Goal: Task Accomplishment & Management: Complete application form

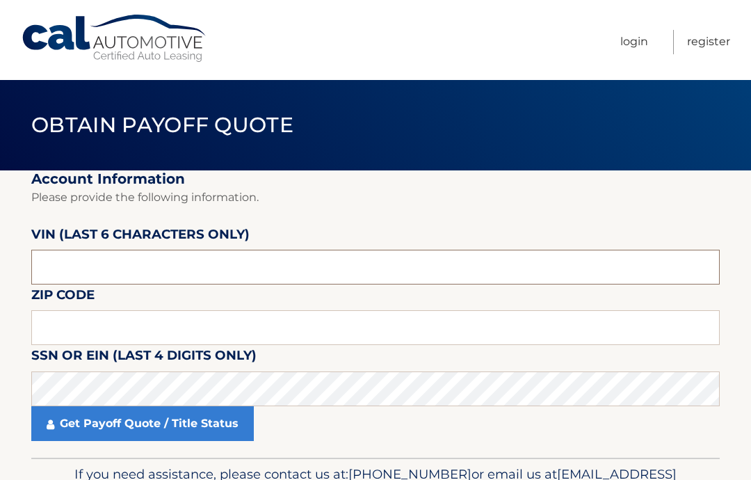
click at [277, 266] on input "text" at bounding box center [375, 267] width 688 height 35
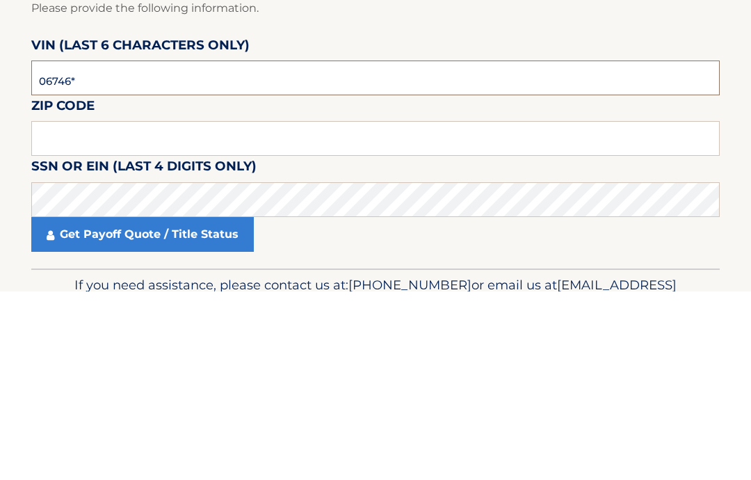
type input "067468"
click at [229, 170] on fieldset "Account Information Please provide the following information. VIN (last 6 chara…" at bounding box center [375, 313] width 688 height 287
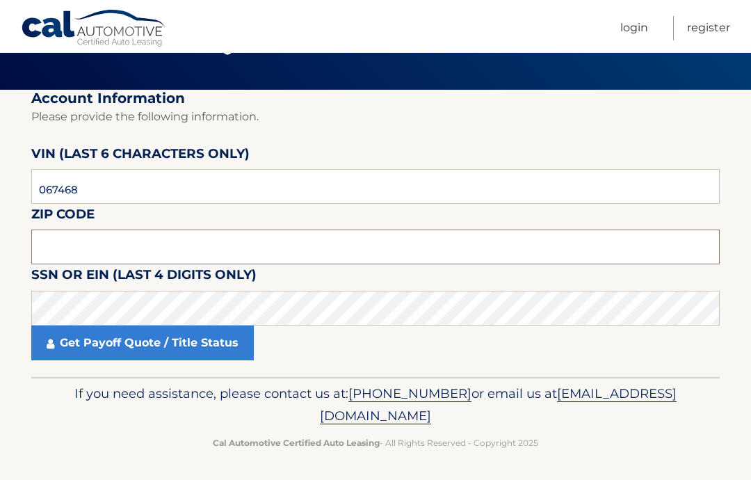
click at [319, 246] on input "text" at bounding box center [375, 246] width 688 height 35
click at [197, 243] on input "text" at bounding box center [375, 246] width 688 height 35
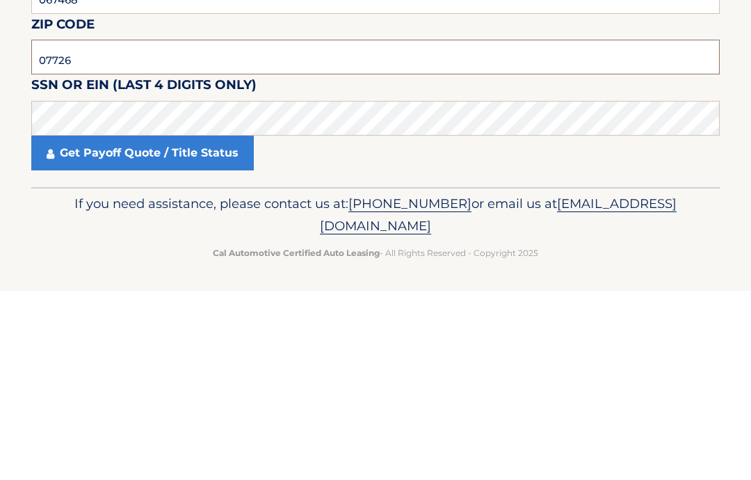
type input "07726"
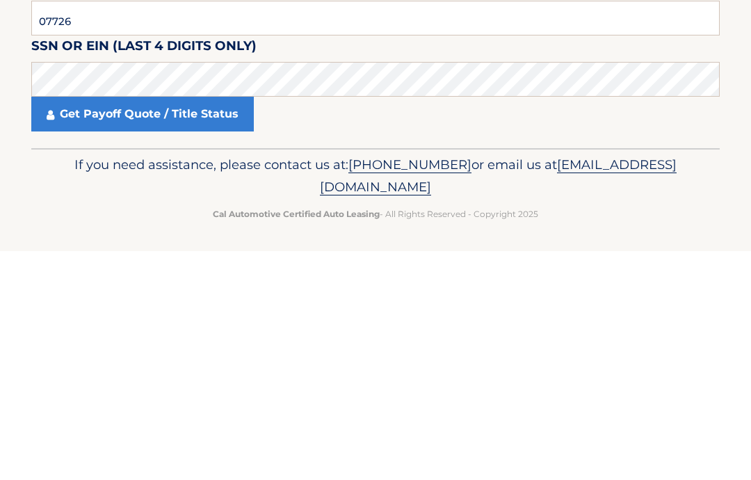
click at [202, 325] on link "Get Payoff Quote / Title Status" at bounding box center [142, 342] width 222 height 35
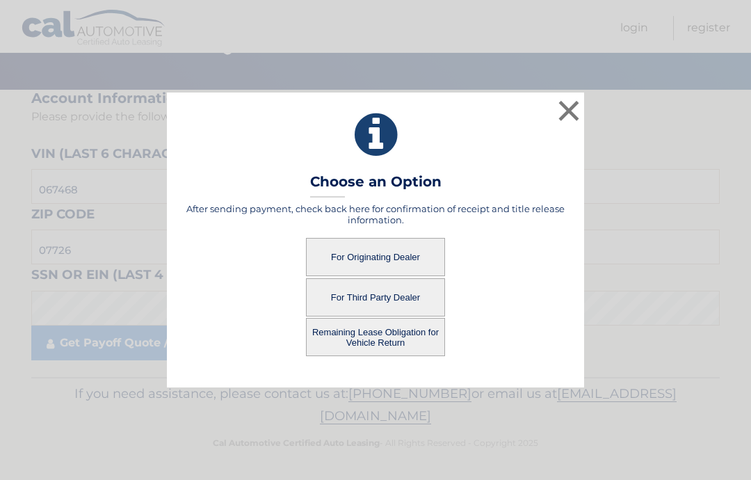
click at [389, 255] on button "For Originating Dealer" at bounding box center [375, 257] width 139 height 38
click at [377, 246] on button "For Originating Dealer" at bounding box center [375, 257] width 139 height 38
click at [384, 259] on button "For Originating Dealer" at bounding box center [375, 257] width 139 height 38
